Goal: Task Accomplishment & Management: Manage account settings

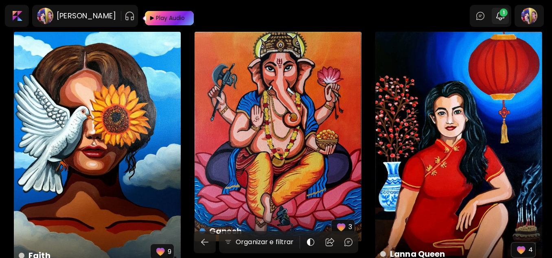
click at [505, 20] on img "button" at bounding box center [500, 16] width 10 height 10
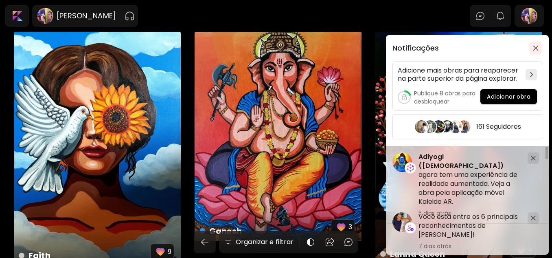
click at [539, 50] on span "button" at bounding box center [535, 48] width 9 height 6
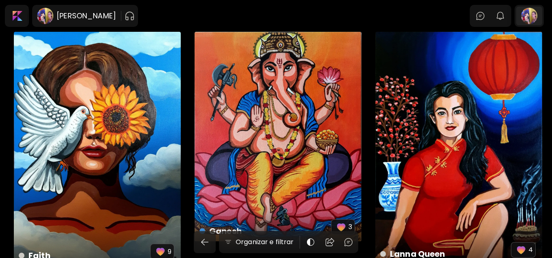
click at [537, 18] on div at bounding box center [529, 16] width 26 height 19
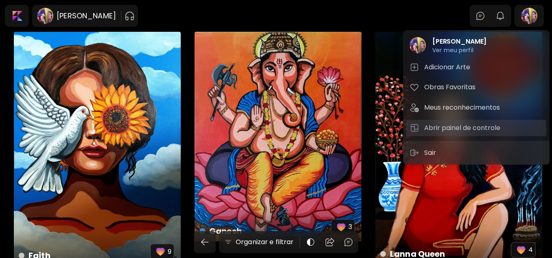
click at [458, 131] on h5 "Abrir painel de controle" at bounding box center [463, 128] width 79 height 10
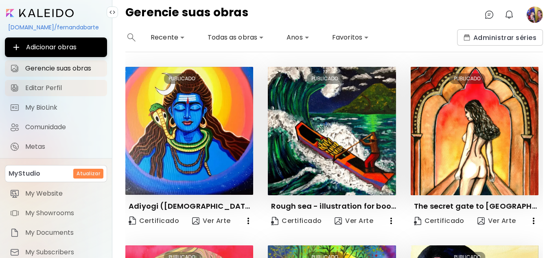
click at [63, 85] on span "Editar Perfil" at bounding box center [63, 88] width 77 height 8
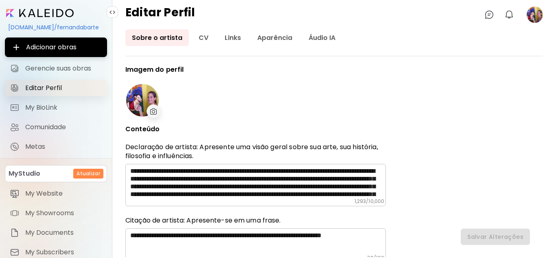
type input "******"
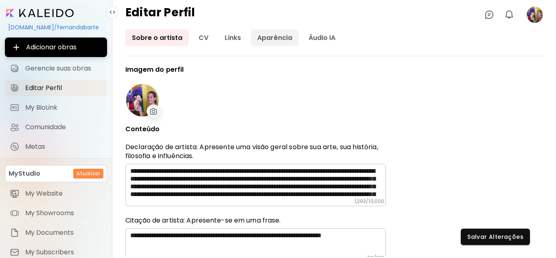
click at [273, 35] on link "Aparência" at bounding box center [275, 37] width 48 height 17
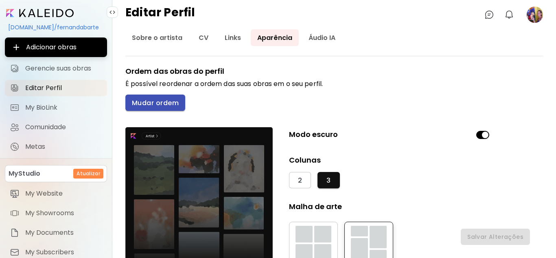
click at [175, 98] on button "Mudar ordem" at bounding box center [155, 102] width 60 height 16
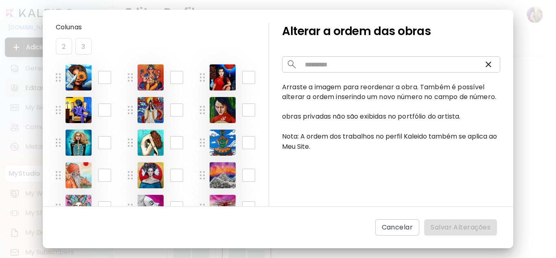
click at [190, 154] on div "* ​" at bounding box center [165, 142] width 56 height 26
drag, startPoint x: 190, startPoint y: 154, endPoint x: 189, endPoint y: 181, distance: 26.9
click at [189, 181] on div "** ​" at bounding box center [181, 174] width 23 height 13
drag, startPoint x: 188, startPoint y: 161, endPoint x: 196, endPoint y: 202, distance: 41.6
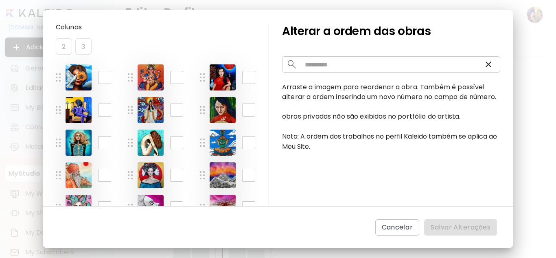
drag, startPoint x: 102, startPoint y: 38, endPoint x: 127, endPoint y: 69, distance: 39.6
drag, startPoint x: 115, startPoint y: 49, endPoint x: 158, endPoint y: 174, distance: 132.5
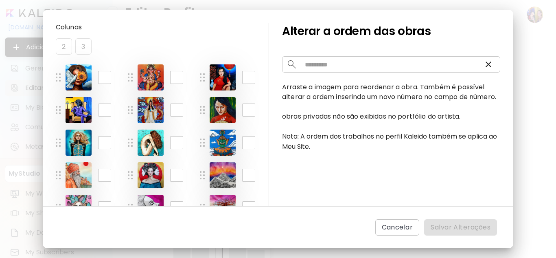
click at [181, 188] on div "** ​" at bounding box center [165, 175] width 56 height 26
drag, startPoint x: 116, startPoint y: 68, endPoint x: 127, endPoint y: 180, distance: 112.4
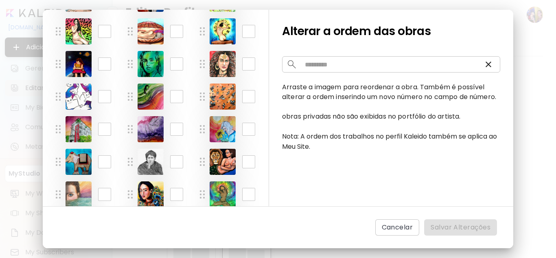
scroll to position [451, 0]
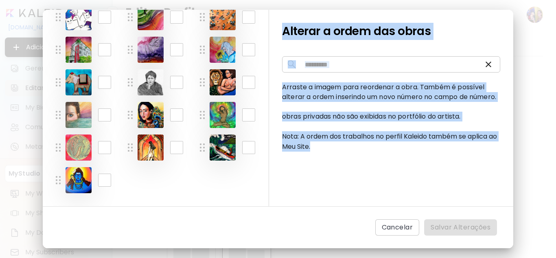
drag, startPoint x: 189, startPoint y: 61, endPoint x: 255, endPoint y: 232, distance: 183.5
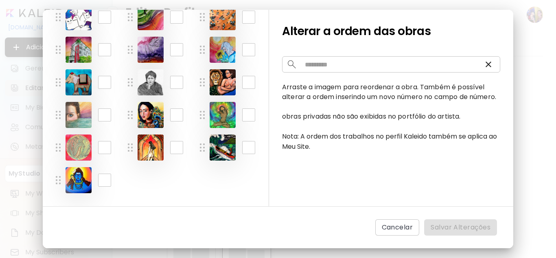
drag, startPoint x: 55, startPoint y: 175, endPoint x: 65, endPoint y: 186, distance: 15.8
click at [65, 186] on div "** ​" at bounding box center [88, 180] width 65 height 26
drag, startPoint x: 56, startPoint y: 184, endPoint x: 63, endPoint y: 181, distance: 7.6
click at [63, 181] on div "** ​" at bounding box center [88, 180] width 65 height 26
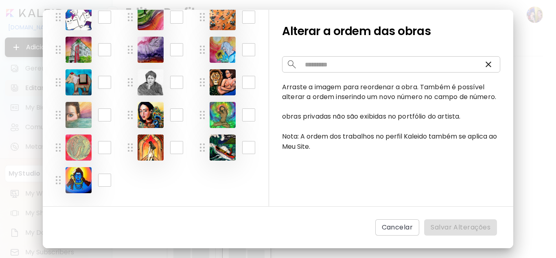
click at [56, 178] on img at bounding box center [58, 180] width 5 height 8
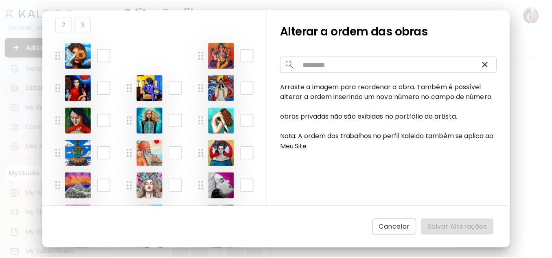
scroll to position [0, 0]
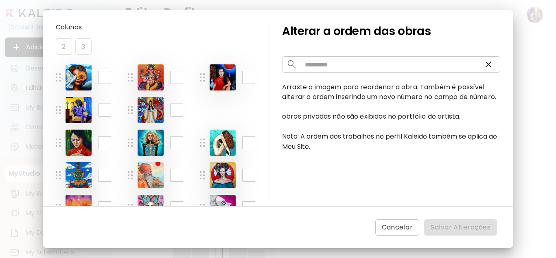
drag, startPoint x: 55, startPoint y: 178, endPoint x: 216, endPoint y: 107, distance: 176.1
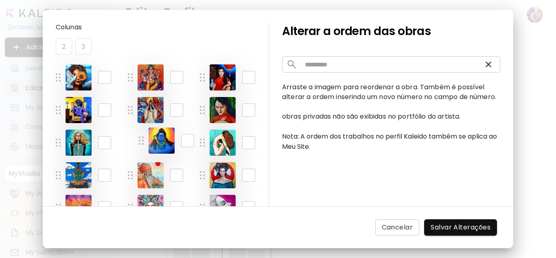
drag, startPoint x: 201, startPoint y: 107, endPoint x: 139, endPoint y: 138, distance: 68.8
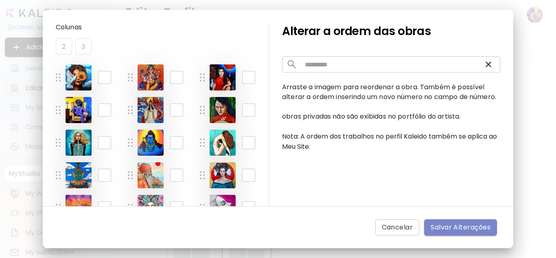
click at [447, 223] on span "Salvar Alterações" at bounding box center [460, 227] width 60 height 10
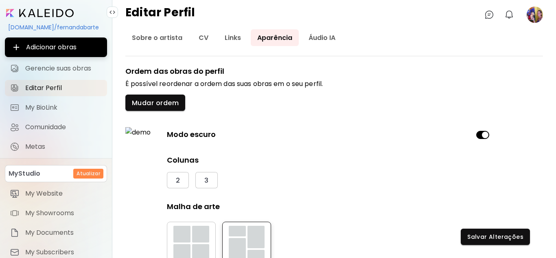
click at [536, 15] on image at bounding box center [534, 15] width 16 height 16
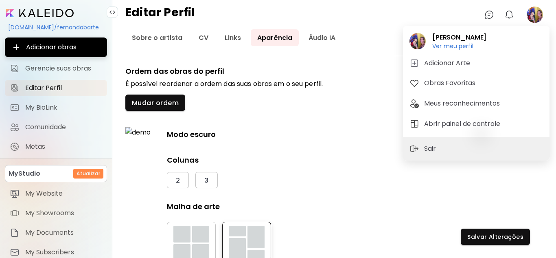
click at [536, 15] on div at bounding box center [278, 129] width 556 height 258
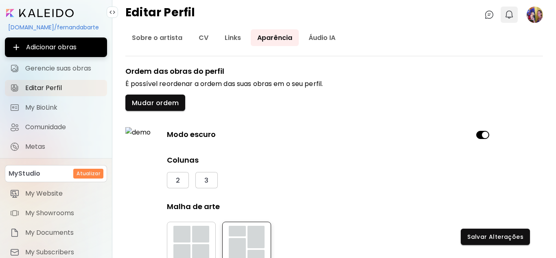
click at [513, 13] on img "button" at bounding box center [509, 15] width 10 height 10
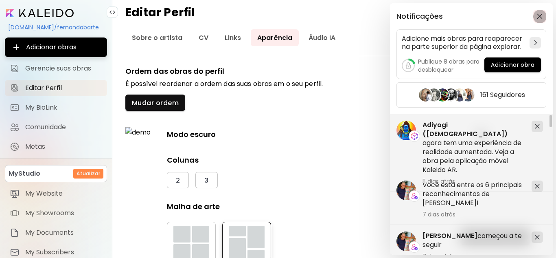
click at [539, 16] on img "button" at bounding box center [540, 16] width 6 height 6
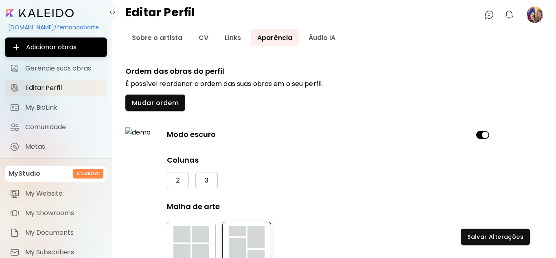
click at [539, 10] on image at bounding box center [534, 15] width 16 height 16
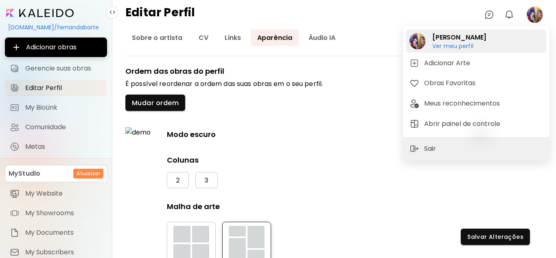
click at [462, 44] on h6 "Ver meu perfil" at bounding box center [459, 45] width 54 height 7
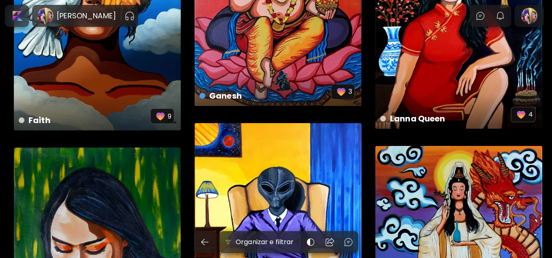
scroll to position [20, 0]
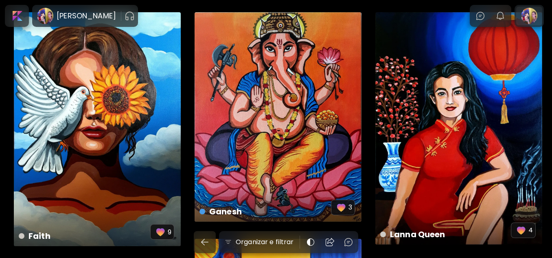
click at [532, 10] on div at bounding box center [529, 16] width 26 height 19
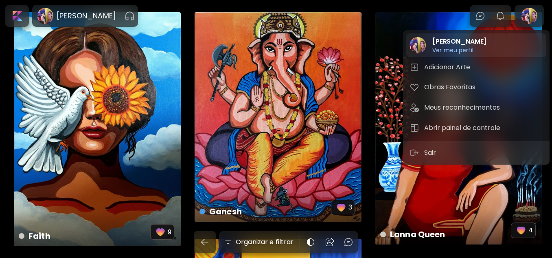
click at [454, 49] on h6 "Ver meu perfil" at bounding box center [459, 49] width 54 height 7
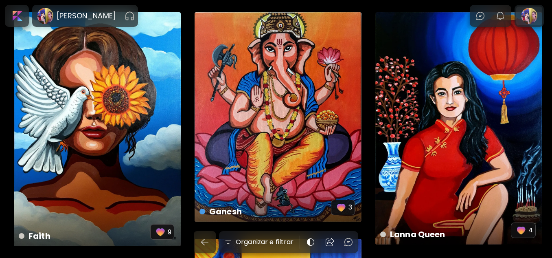
click at [526, 14] on div at bounding box center [529, 16] width 26 height 19
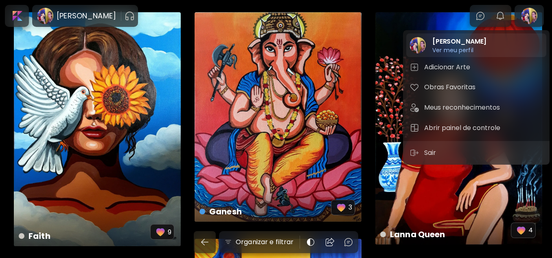
click at [463, 50] on h6 "Ver meu perfil" at bounding box center [459, 49] width 54 height 7
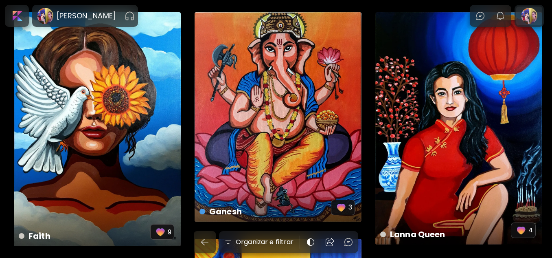
click at [538, 15] on div at bounding box center [529, 16] width 26 height 19
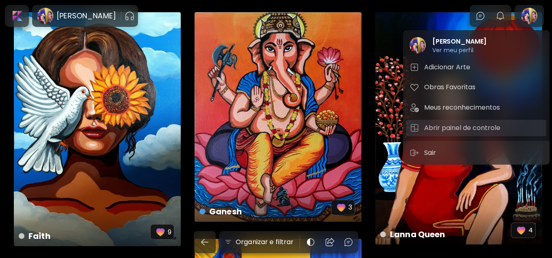
click at [456, 126] on h5 "Abrir painel de controle" at bounding box center [463, 128] width 79 height 10
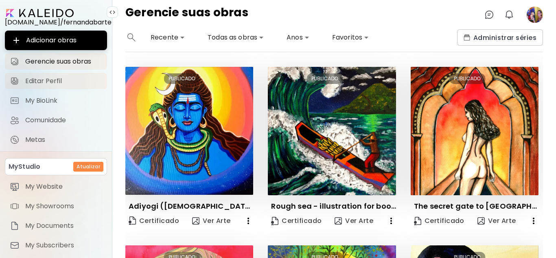
click at [71, 87] on link "Editar Perfil" at bounding box center [56, 81] width 102 height 16
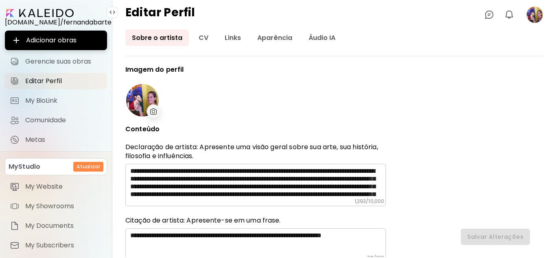
type input "******"
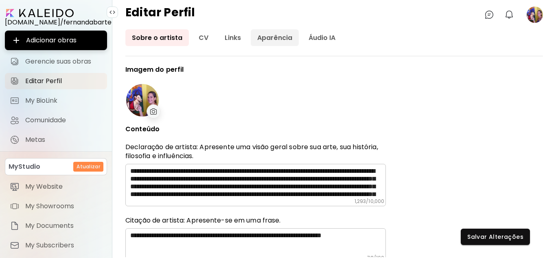
click at [269, 43] on link "Aparência" at bounding box center [275, 37] width 48 height 17
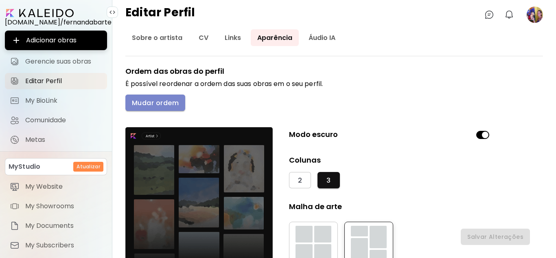
click at [164, 105] on span "Mudar ordem" at bounding box center [155, 102] width 47 height 9
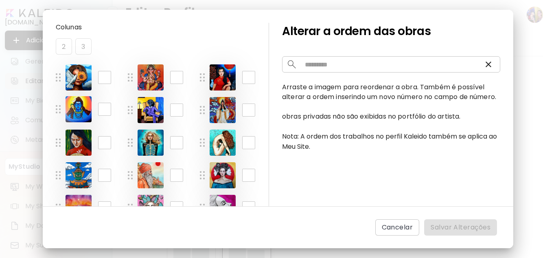
drag, startPoint x: 128, startPoint y: 140, endPoint x: 57, endPoint y: 107, distance: 79.0
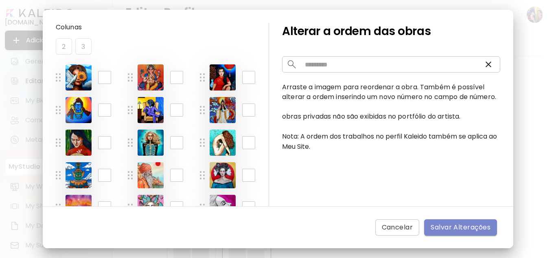
click at [439, 225] on span "Salvar Alterações" at bounding box center [460, 227] width 60 height 10
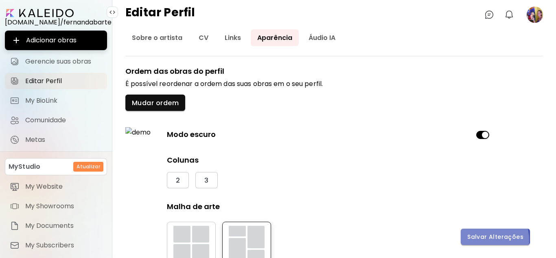
click at [484, 240] on span "Salvar Alterações" at bounding box center [495, 236] width 56 height 9
click at [536, 13] on image at bounding box center [534, 15] width 16 height 16
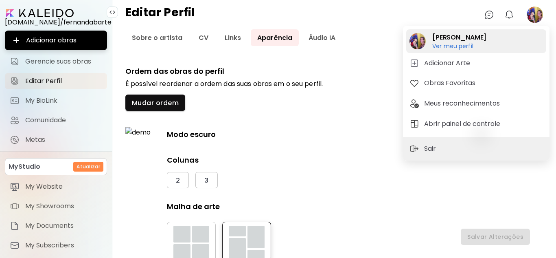
click at [469, 46] on h6 "Ver meu perfil" at bounding box center [459, 45] width 54 height 7
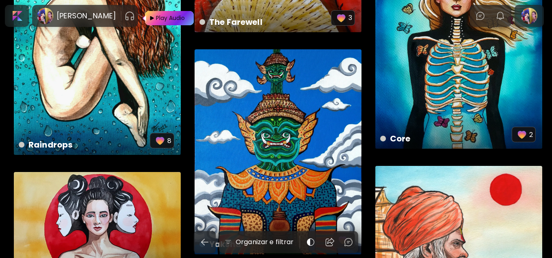
scroll to position [581, 0]
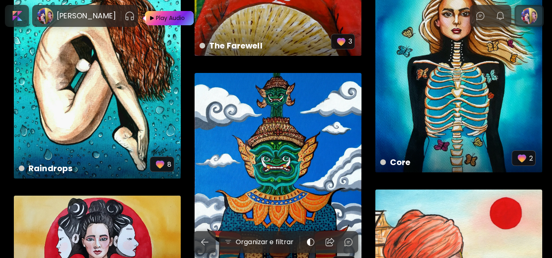
click at [534, 12] on div at bounding box center [529, 16] width 26 height 19
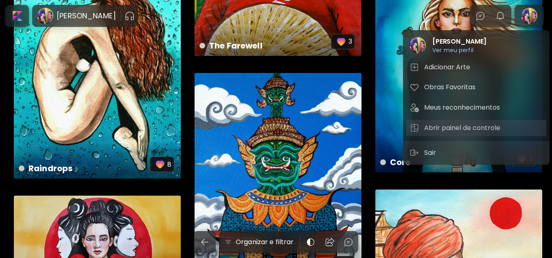
click at [452, 129] on h5 "Abrir painel de controle" at bounding box center [463, 128] width 79 height 10
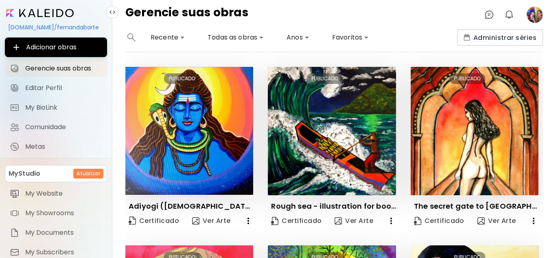
click at [386, 218] on icon "button" at bounding box center [391, 221] width 10 height 10
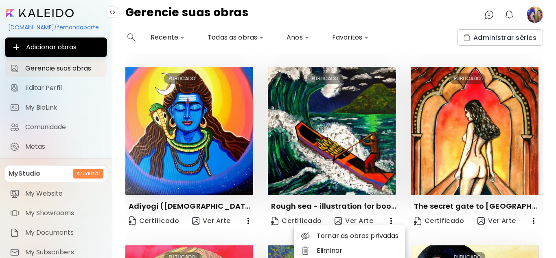
drag, startPoint x: 541, startPoint y: 96, endPoint x: 542, endPoint y: 111, distance: 14.3
click at [542, 111] on div at bounding box center [278, 129] width 556 height 258
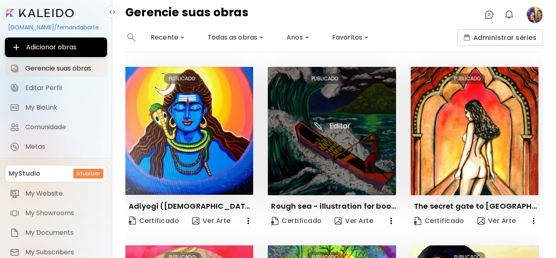
click at [343, 171] on img at bounding box center [332, 131] width 128 height 128
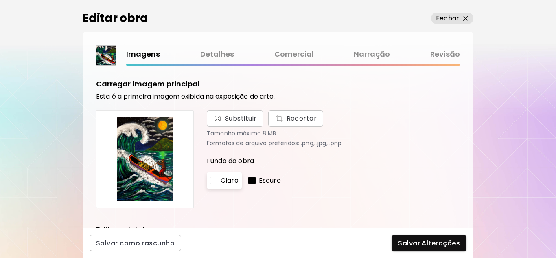
click at [286, 56] on link "Comercial" at bounding box center [293, 54] width 39 height 12
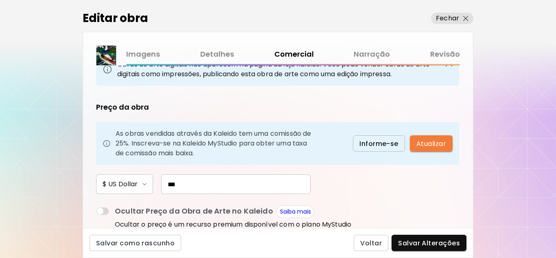
scroll to position [81, 0]
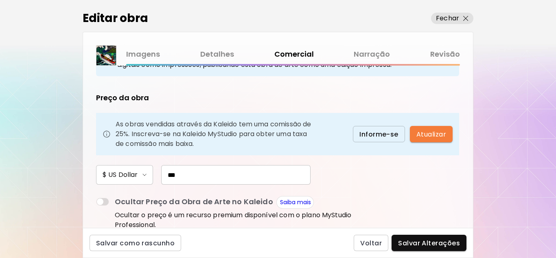
click at [256, 170] on input "***" at bounding box center [235, 175] width 149 height 20
type input "*"
type input "***"
click at [427, 247] on span "Salvar Alterações" at bounding box center [429, 242] width 62 height 9
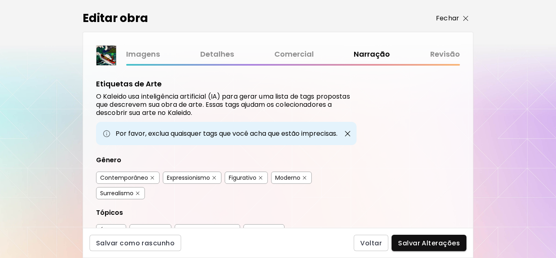
click at [464, 20] on img "button" at bounding box center [465, 18] width 5 height 5
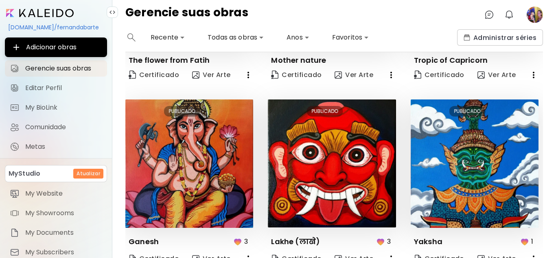
scroll to position [326, 0]
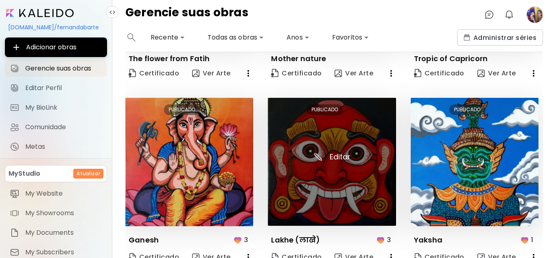
click at [336, 150] on img at bounding box center [332, 162] width 128 height 128
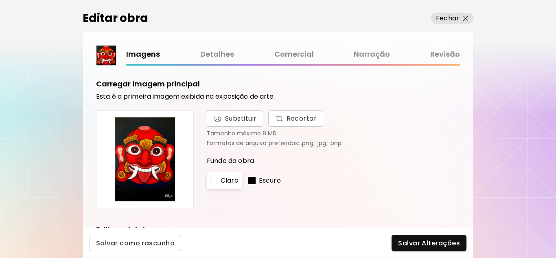
click at [288, 55] on link "Comercial" at bounding box center [293, 54] width 39 height 12
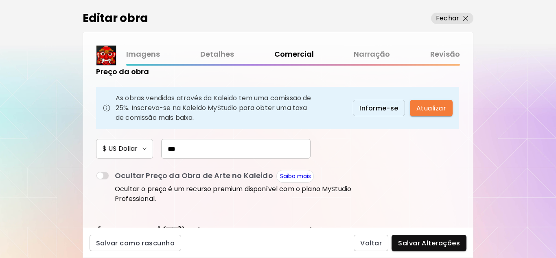
scroll to position [109, 0]
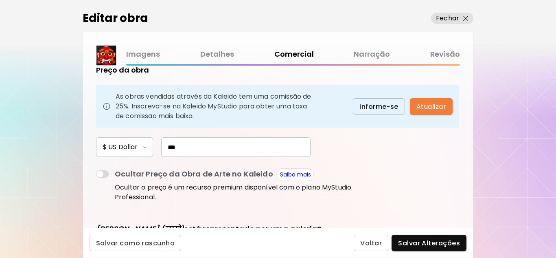
click at [220, 148] on input "***" at bounding box center [235, 147] width 149 height 20
type input "***"
click at [421, 244] on span "Salvar Alterações" at bounding box center [429, 242] width 62 height 9
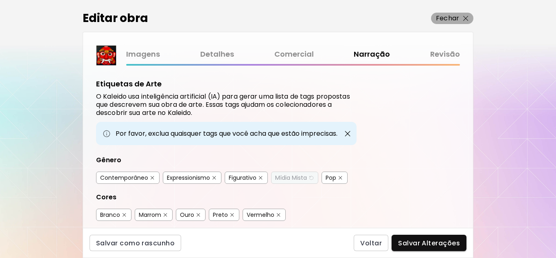
click at [462, 22] on span "Fechar" at bounding box center [452, 18] width 33 height 10
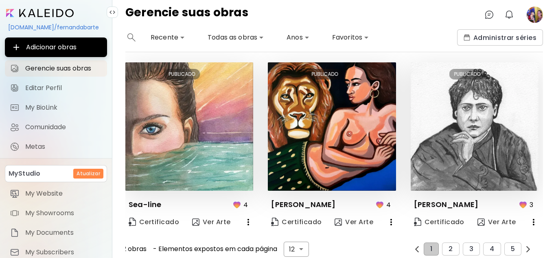
scroll to position [548, 0]
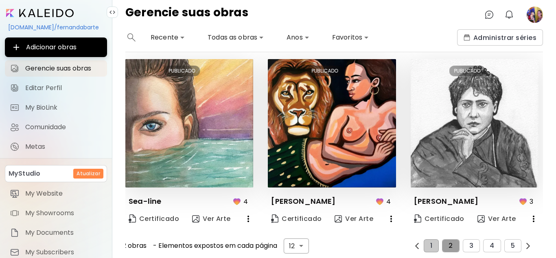
click at [449, 242] on span "2" at bounding box center [450, 245] width 4 height 7
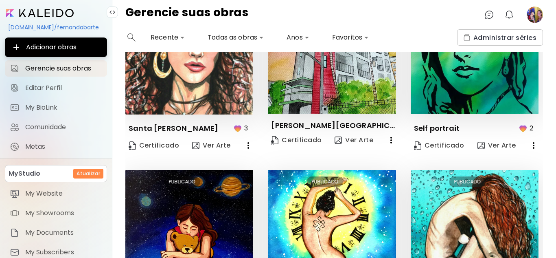
scroll to position [559, 0]
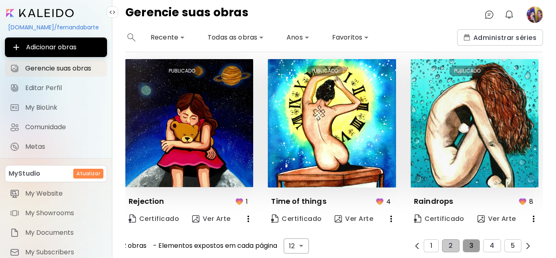
click at [469, 242] on span "3" at bounding box center [471, 245] width 4 height 7
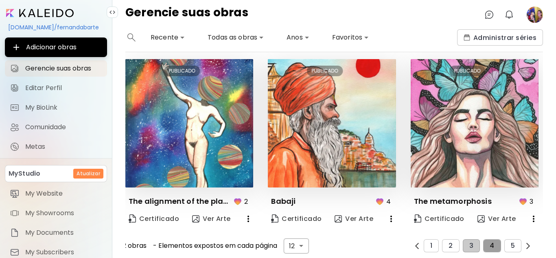
click at [483, 239] on button "4" at bounding box center [491, 245] width 17 height 13
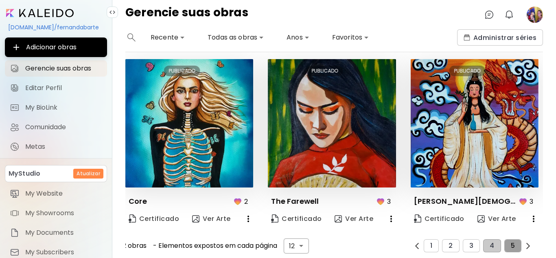
click at [513, 242] on button "5" at bounding box center [512, 245] width 17 height 13
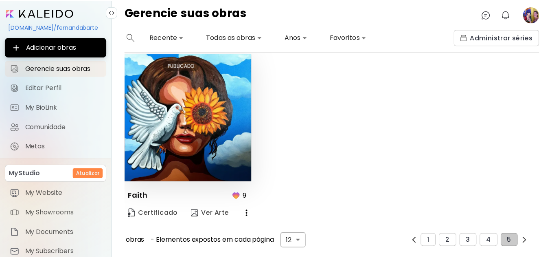
scroll to position [194, 0]
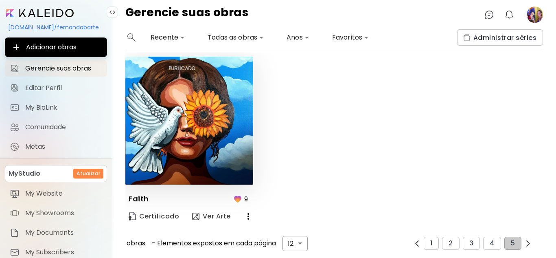
click at [537, 9] on image at bounding box center [534, 15] width 16 height 16
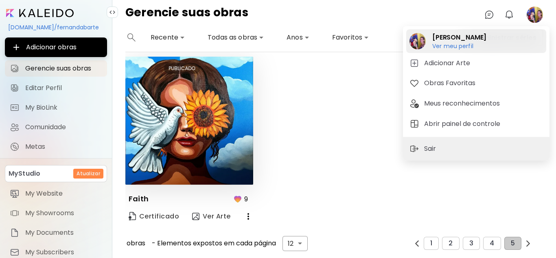
click at [451, 48] on h6 "Ver meu perfil" at bounding box center [459, 45] width 54 height 7
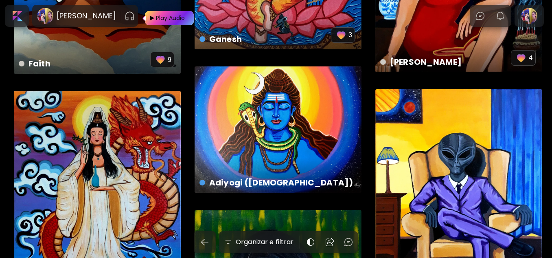
scroll to position [347, 0]
